Goal: Transaction & Acquisition: Purchase product/service

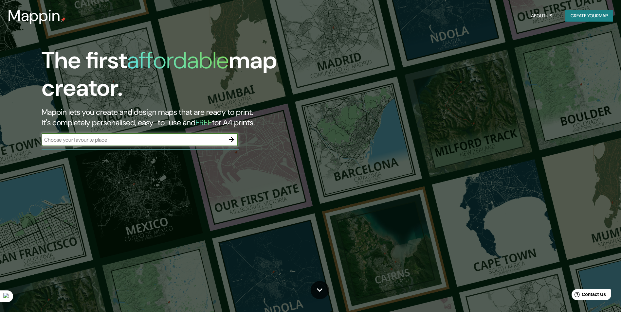
click at [198, 141] on input "text" at bounding box center [133, 140] width 183 height 8
type input "[GEOGRAPHIC_DATA]"
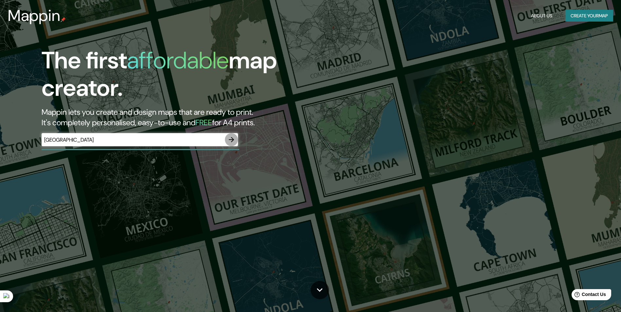
click at [231, 142] on icon "button" at bounding box center [232, 140] width 8 height 8
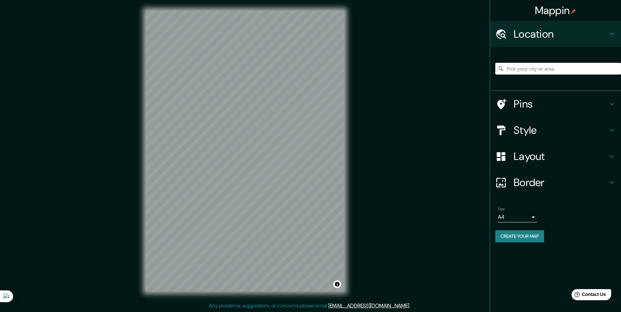
click at [545, 69] on input "Pick your city or area" at bounding box center [559, 69] width 126 height 12
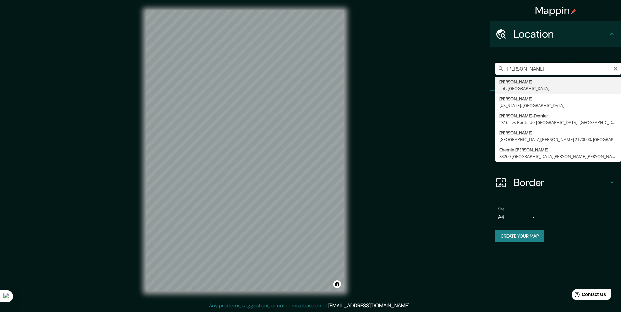
click at [507, 67] on input "[PERSON_NAME]" at bounding box center [559, 69] width 126 height 12
click at [601, 72] on input "PARQUE INDUSTRIAL [PERSON_NAME]" at bounding box center [559, 69] width 126 height 12
type input "PARQUE INDUSTRIAL [PERSON_NAME]"
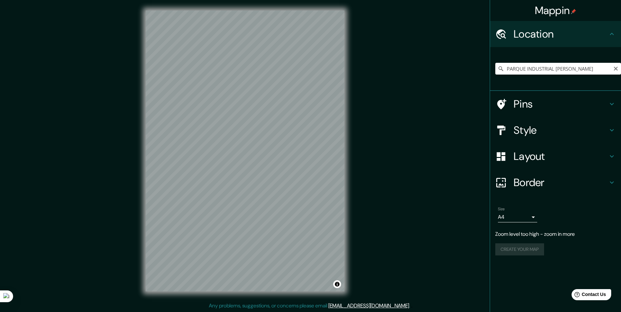
click at [348, 150] on div "© Mapbox © OpenStreetMap Improve this map" at bounding box center [245, 151] width 220 height 302
click at [375, 164] on div "Mappin Location PARQUE INDUSTRIAL [PERSON_NAME][GEOGRAPHIC_DATA][PERSON_NAME] C…" at bounding box center [310, 156] width 621 height 313
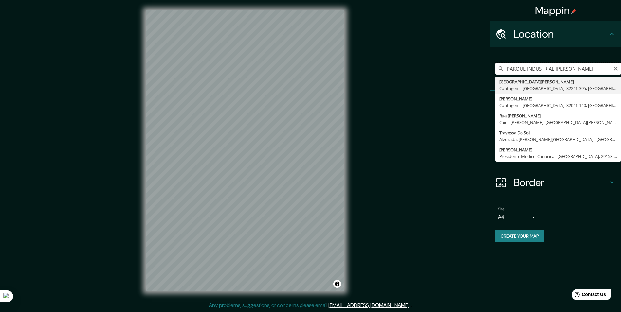
drag, startPoint x: 597, startPoint y: 73, endPoint x: 502, endPoint y: 74, distance: 95.0
click at [502, 74] on input "PARQUE INDUSTRIAL [PERSON_NAME]" at bounding box center [559, 69] width 126 height 12
type input "[GEOGRAPHIC_DATA][PERSON_NAME], [GEOGRAPHIC_DATA], [GEOGRAPHIC_DATA], [GEOGRAPH…"
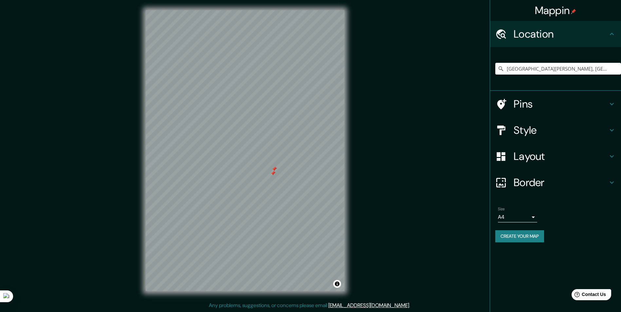
drag, startPoint x: 276, startPoint y: 170, endPoint x: 273, endPoint y: 171, distance: 3.5
click at [273, 171] on div at bounding box center [273, 173] width 5 height 5
click at [274, 169] on div at bounding box center [274, 169] width 5 height 5
